Goal: Information Seeking & Learning: Learn about a topic

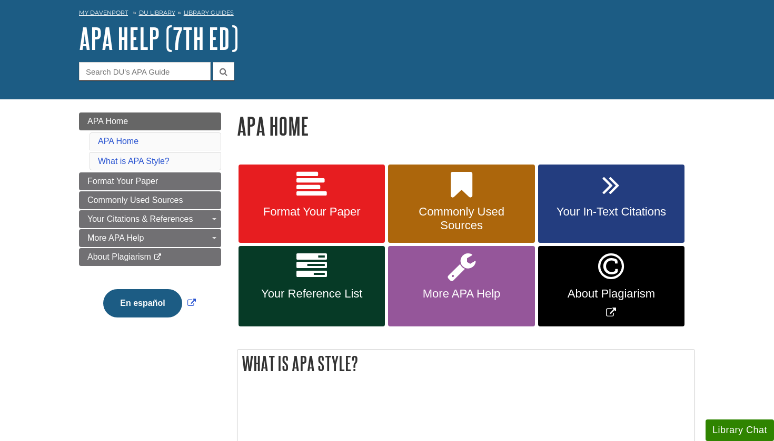
scroll to position [56, 0]
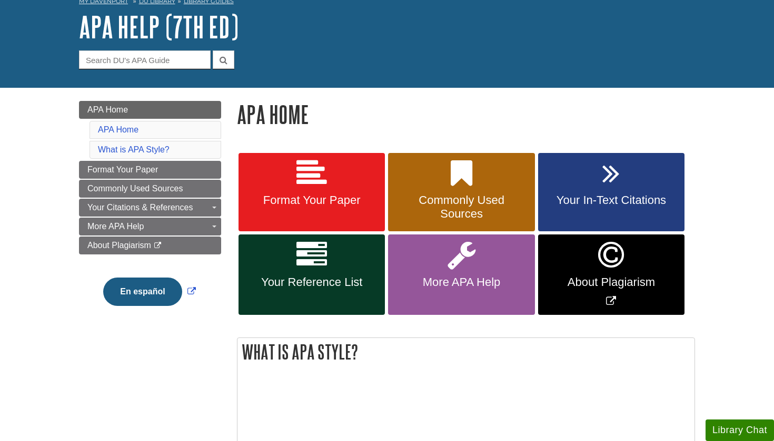
click at [604, 194] on span "Your In-Text Citations" at bounding box center [611, 201] width 131 height 14
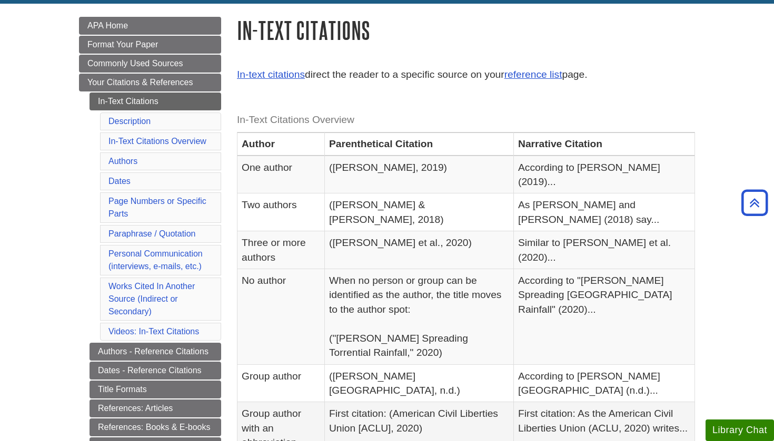
scroll to position [139, 0]
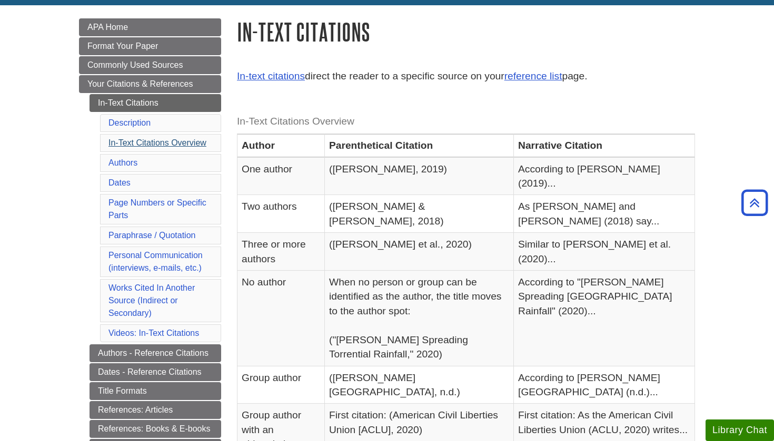
click at [189, 146] on link "In-Text Citations Overview" at bounding box center [157, 142] width 98 height 9
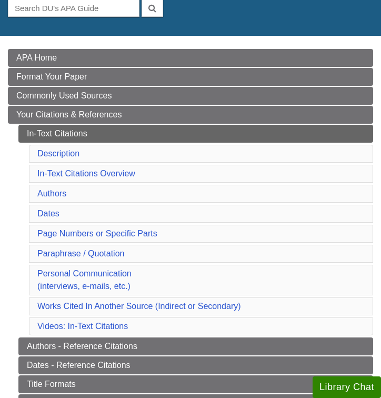
scroll to position [115, 0]
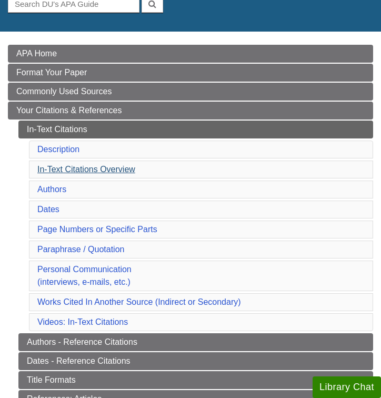
click at [129, 171] on link "In-Text Citations Overview" at bounding box center [86, 169] width 98 height 9
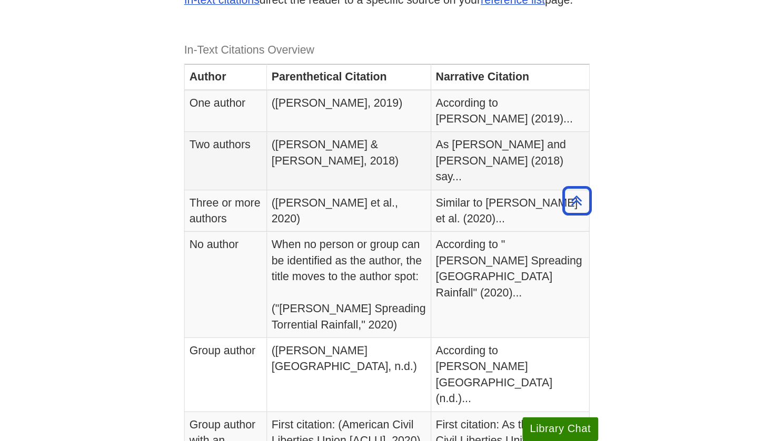
scroll to position [777, 0]
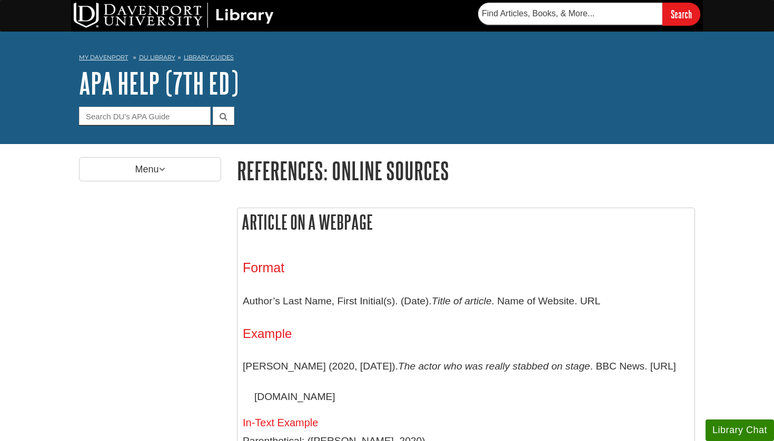
click at [158, 57] on link "DU Library" at bounding box center [157, 57] width 36 height 7
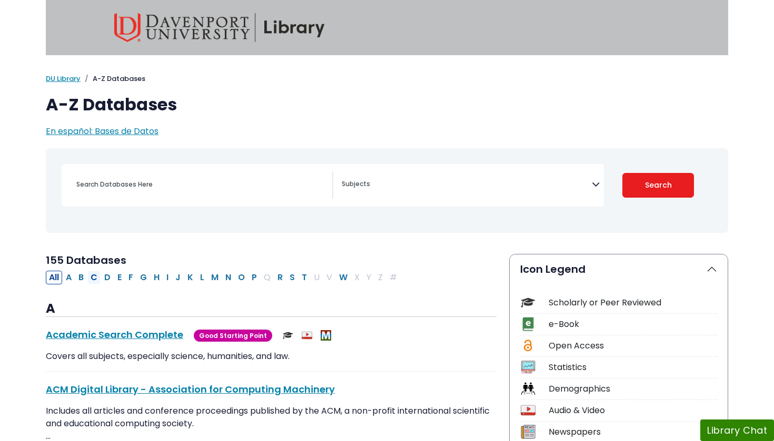
click at [96, 277] on button "C" at bounding box center [93, 278] width 13 height 14
select select "Database Subject Filter"
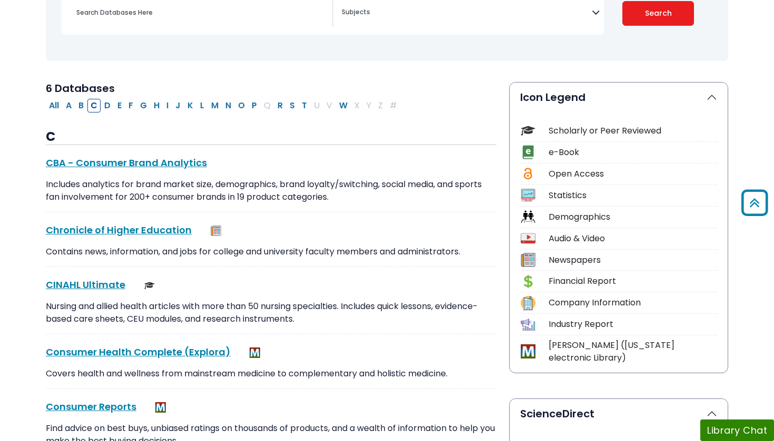
scroll to position [167, 0]
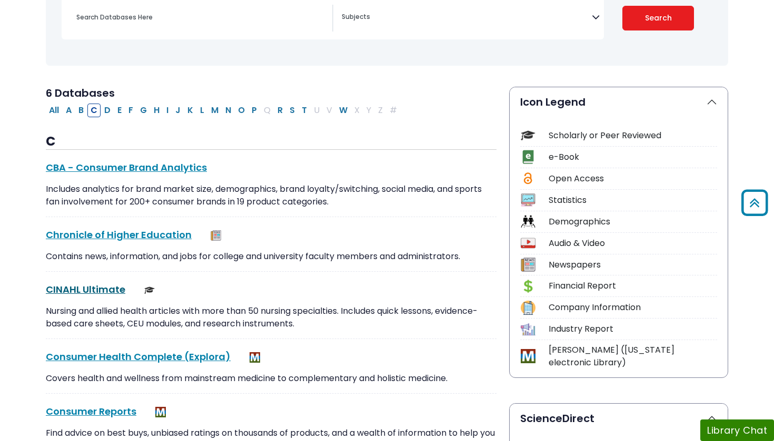
click at [104, 290] on link "CINAHL Ultimate This link opens in a new window" at bounding box center [85, 289] width 79 height 13
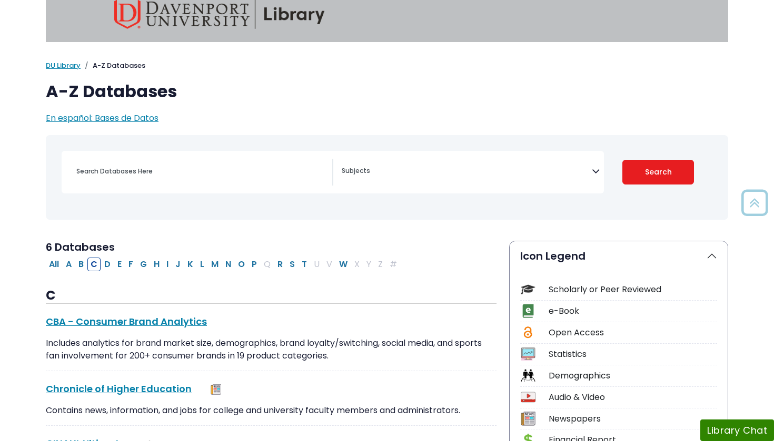
scroll to position [11, 0]
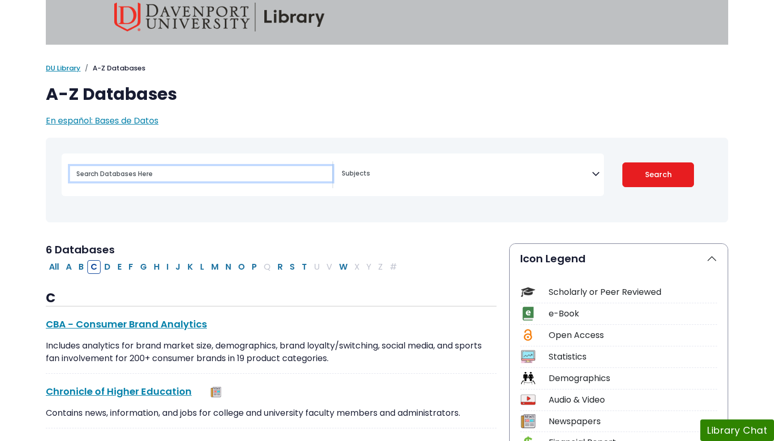
click at [126, 176] on input "Search database by title or keyword" at bounding box center [201, 173] width 262 height 15
click at [73, 67] on link "DU Library" at bounding box center [63, 68] width 35 height 10
